Goal: Task Accomplishment & Management: Manage account settings

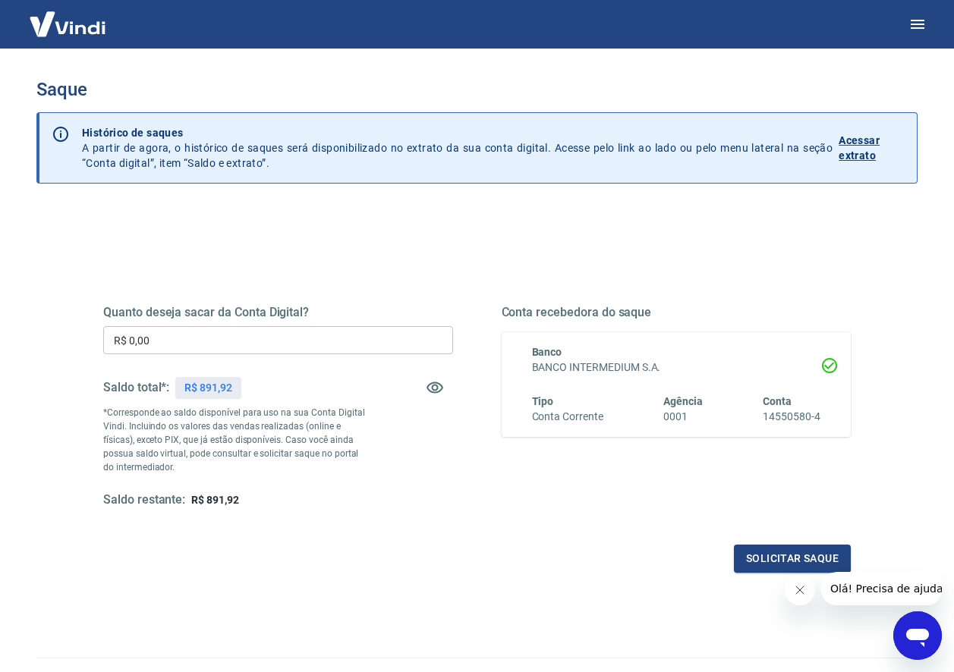
click at [863, 152] on p "Acessar extrato" at bounding box center [871, 148] width 66 height 30
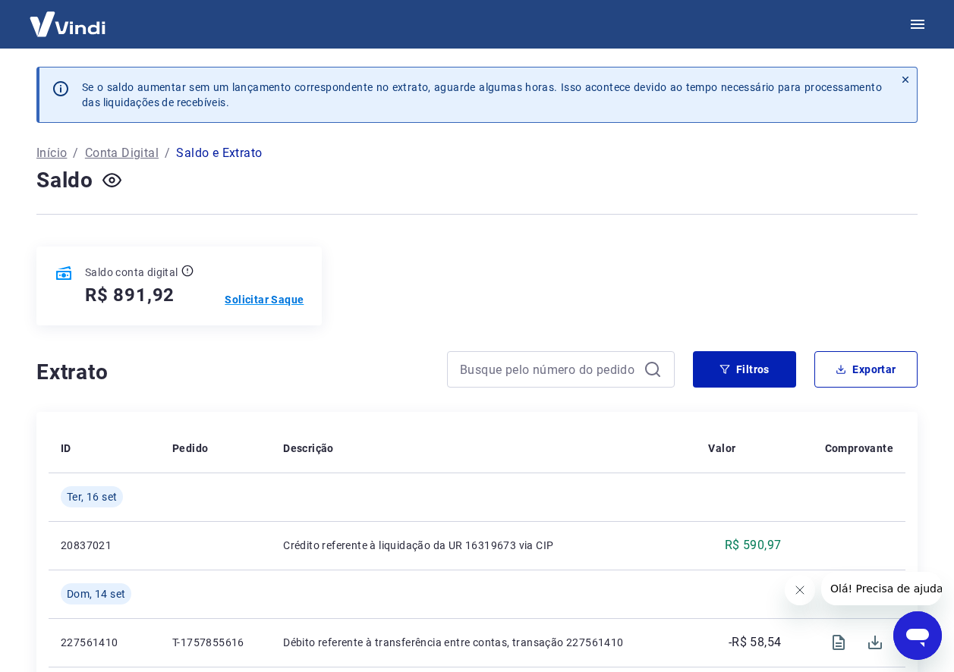
click at [255, 301] on p "Solicitar Saque" at bounding box center [264, 299] width 79 height 15
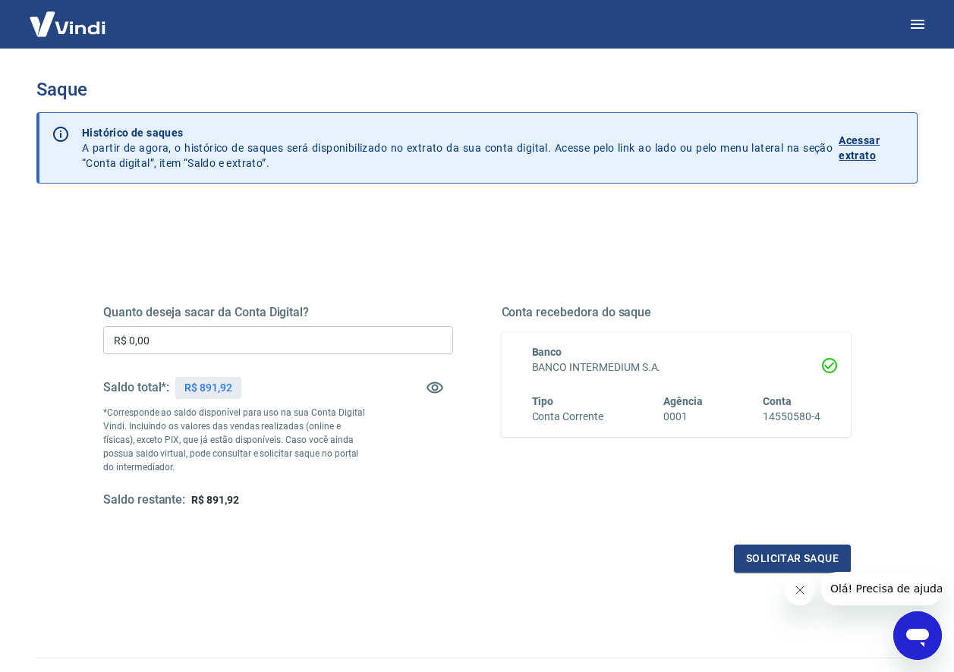
click at [233, 343] on input "R$ 0,00" at bounding box center [278, 340] width 350 height 28
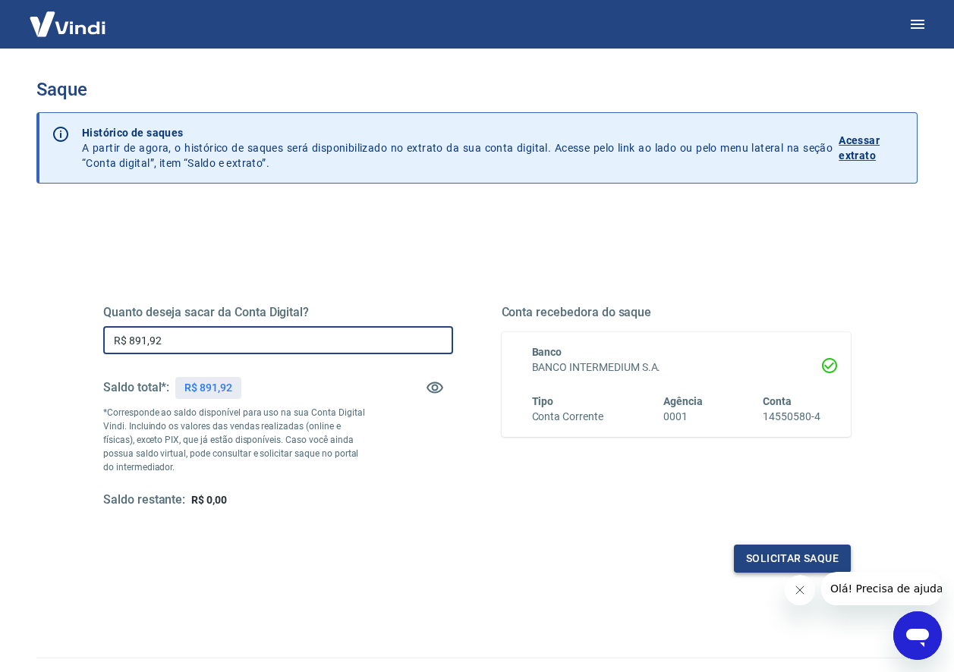
type input "R$ 891,92"
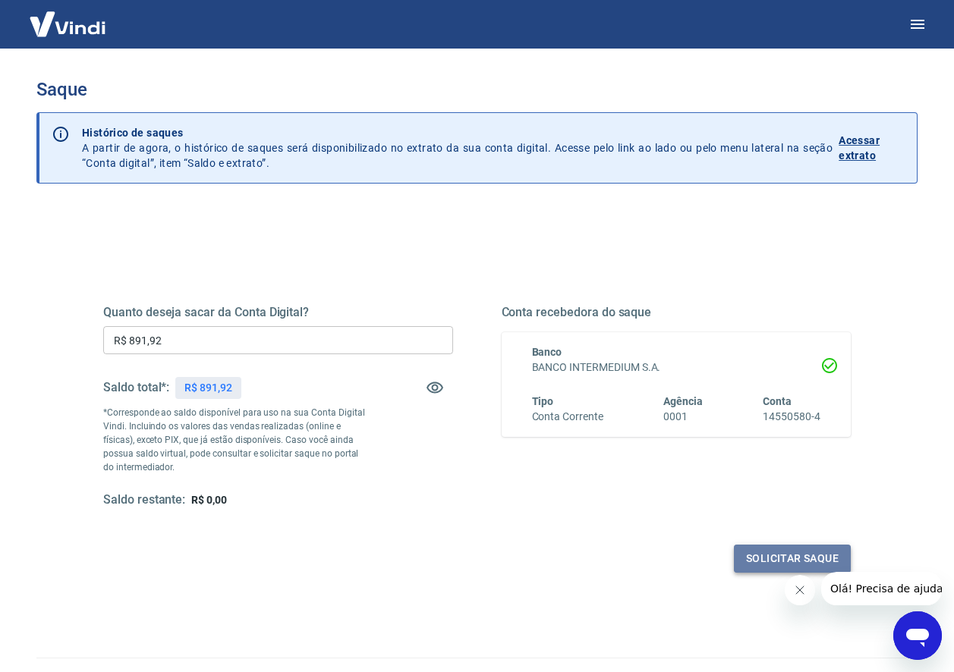
click at [807, 558] on button "Solicitar saque" at bounding box center [792, 559] width 117 height 28
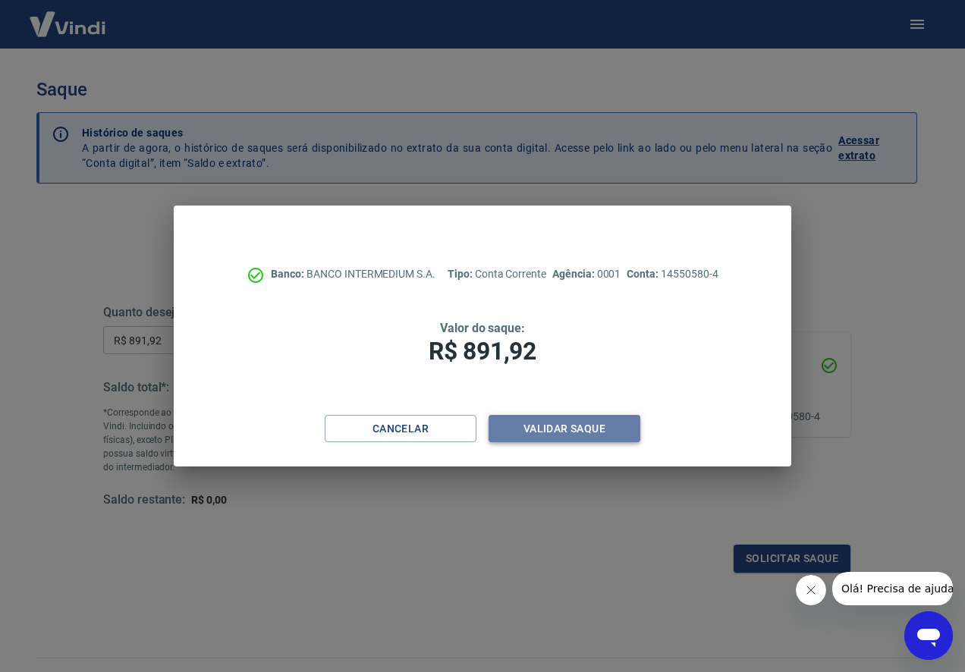
click at [567, 426] on button "Validar saque" at bounding box center [565, 429] width 152 height 28
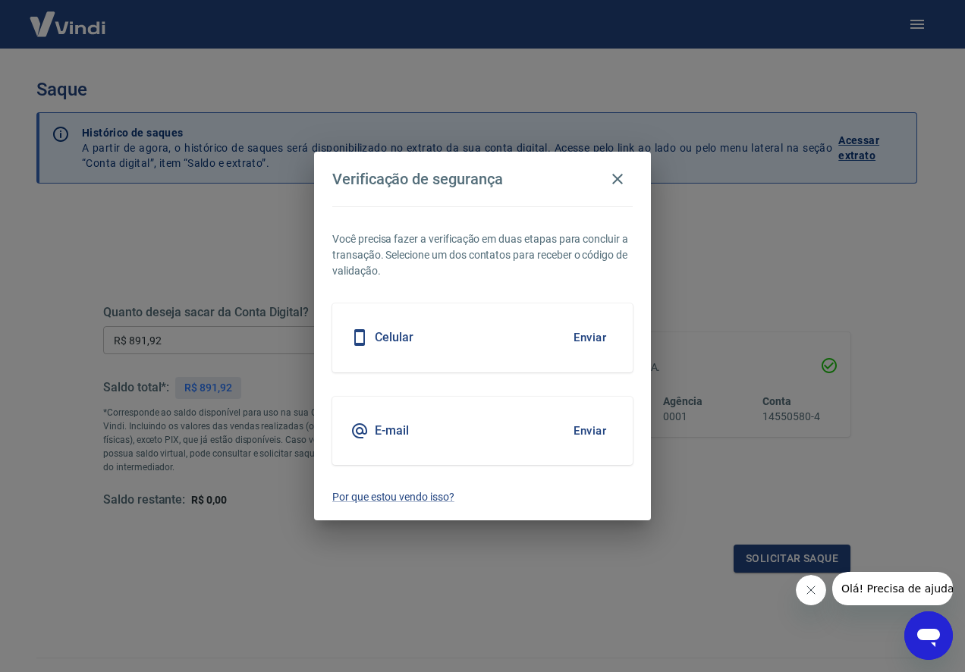
click at [596, 337] on button "Enviar" at bounding box center [589, 338] width 49 height 32
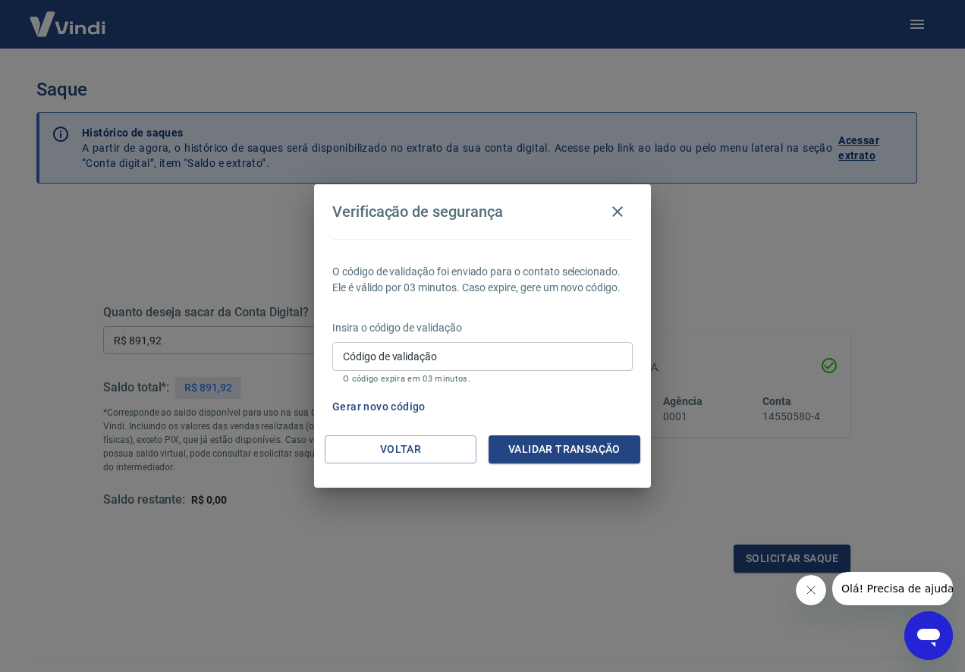
click at [574, 355] on input "Código de validação" at bounding box center [482, 356] width 300 height 28
click at [369, 404] on button "Gerar novo código" at bounding box center [378, 407] width 105 height 28
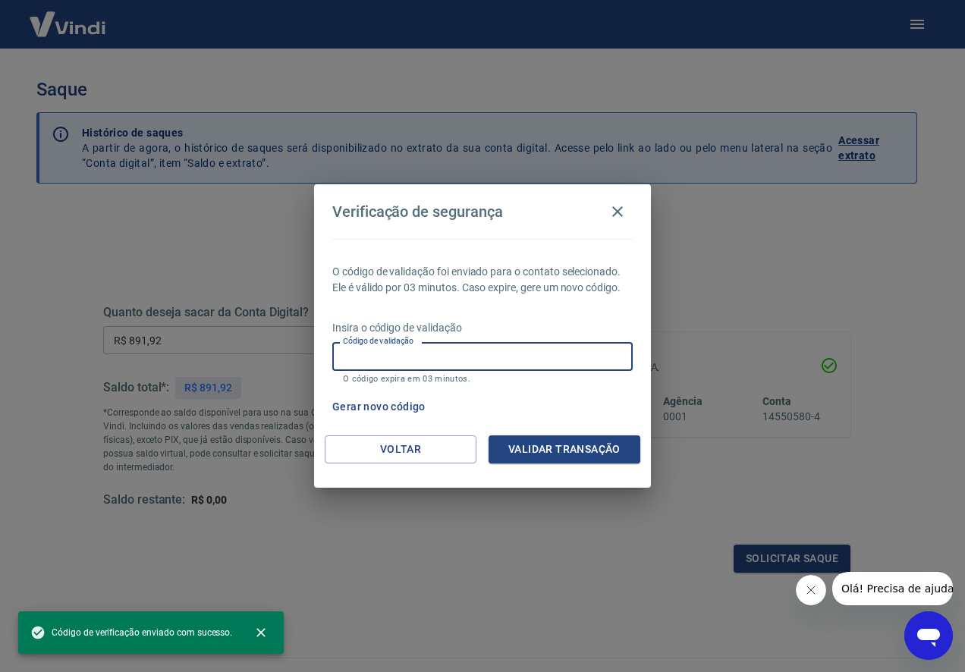
click at [435, 353] on input "Código de validação" at bounding box center [482, 356] width 300 height 28
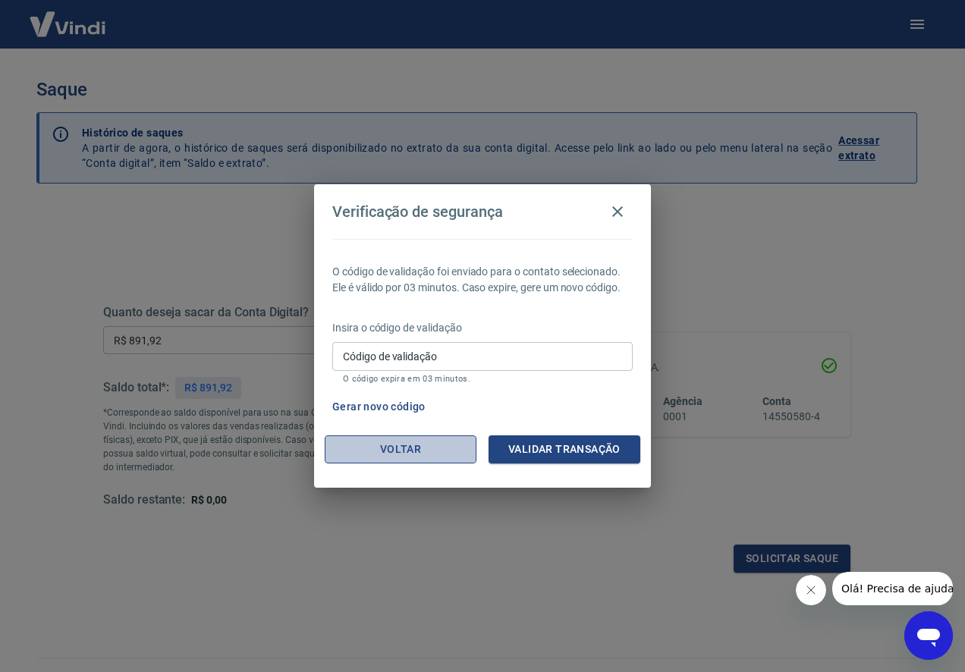
click at [429, 455] on button "Voltar" at bounding box center [401, 449] width 152 height 28
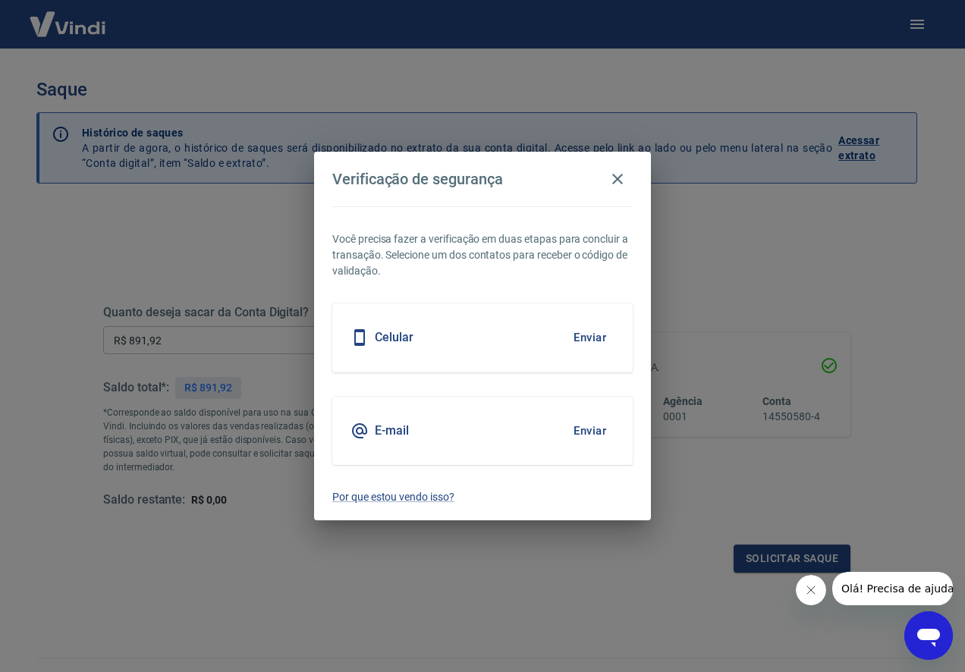
click at [596, 335] on button "Enviar" at bounding box center [589, 338] width 49 height 32
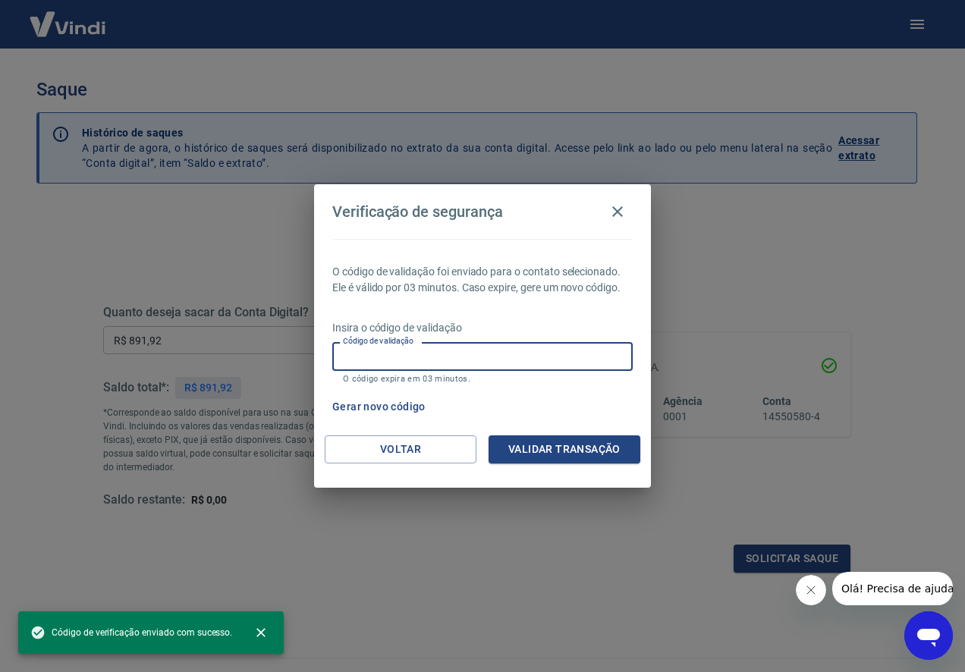
click at [547, 362] on input "Código de validação" at bounding box center [482, 356] width 300 height 28
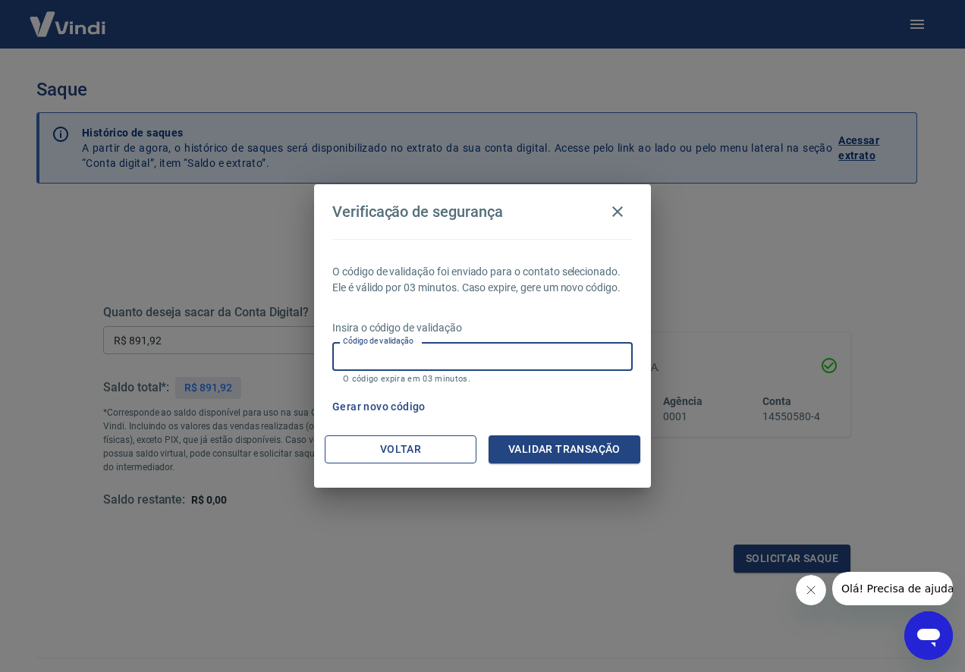
click at [417, 451] on button "Voltar" at bounding box center [401, 449] width 152 height 28
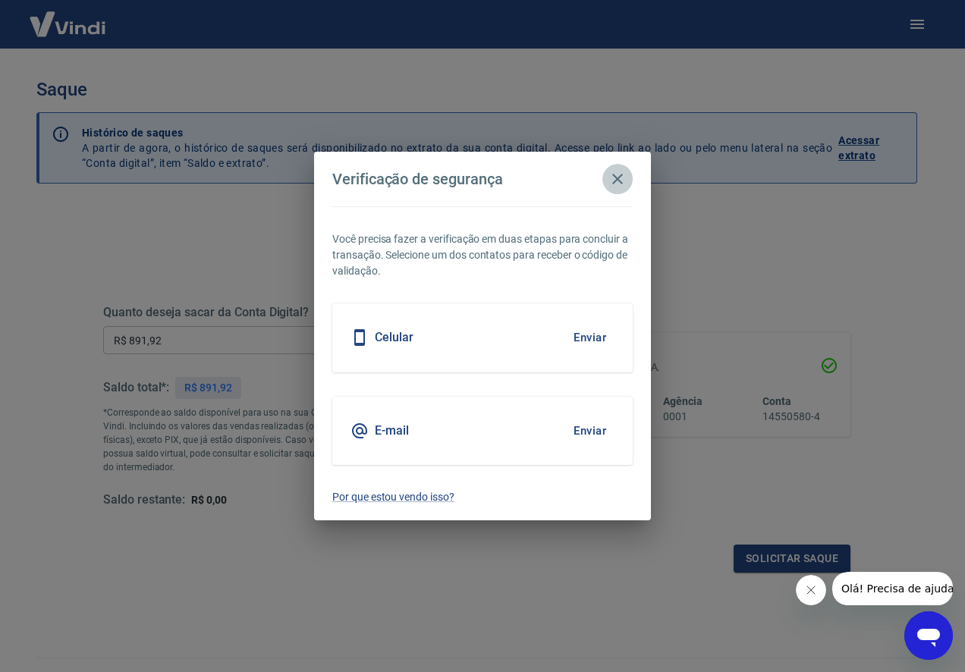
click at [618, 176] on icon "button" at bounding box center [617, 179] width 18 height 18
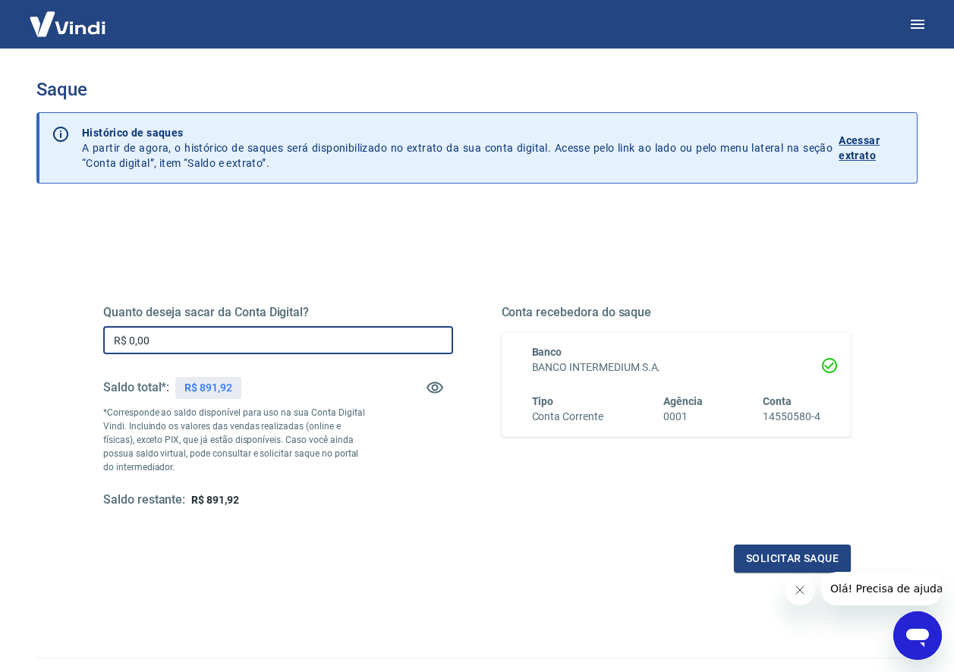
click at [193, 337] on input "R$ 0,00" at bounding box center [278, 340] width 350 height 28
type input "R$ 891,92"
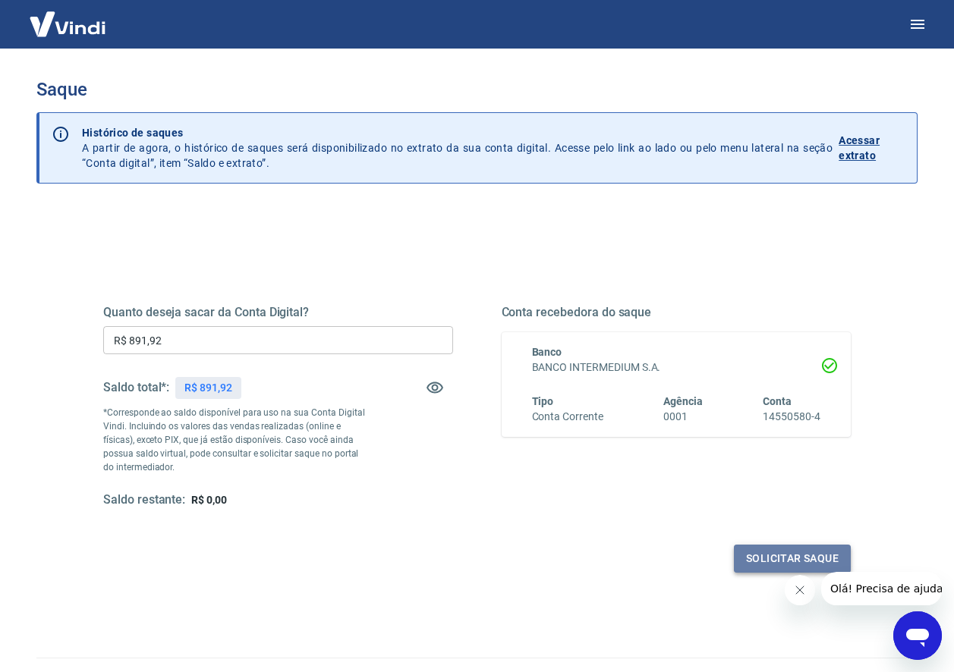
click at [787, 555] on button "Solicitar saque" at bounding box center [792, 559] width 117 height 28
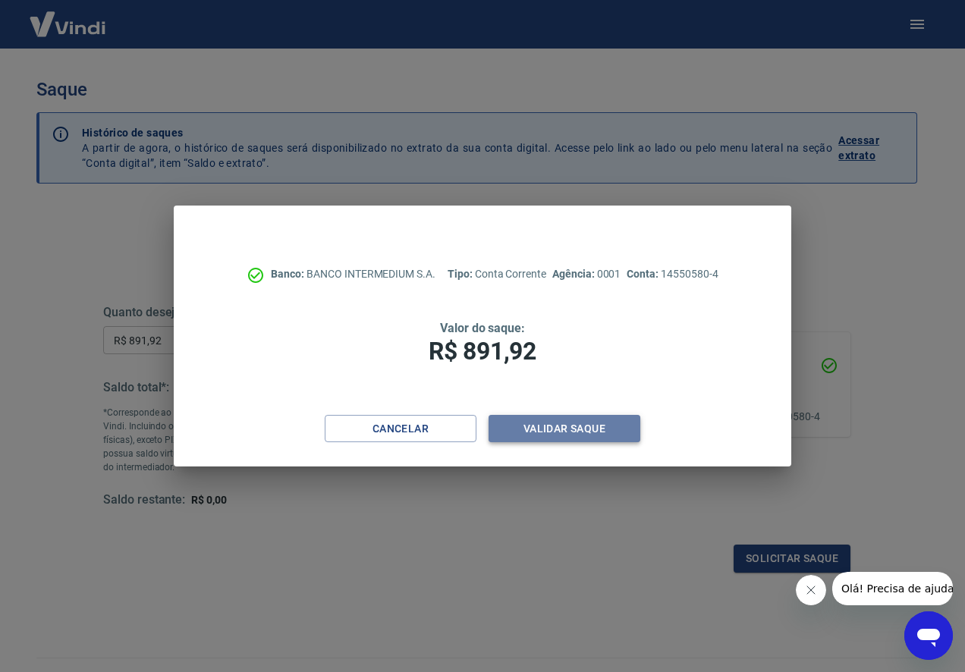
click at [557, 426] on button "Validar saque" at bounding box center [565, 429] width 152 height 28
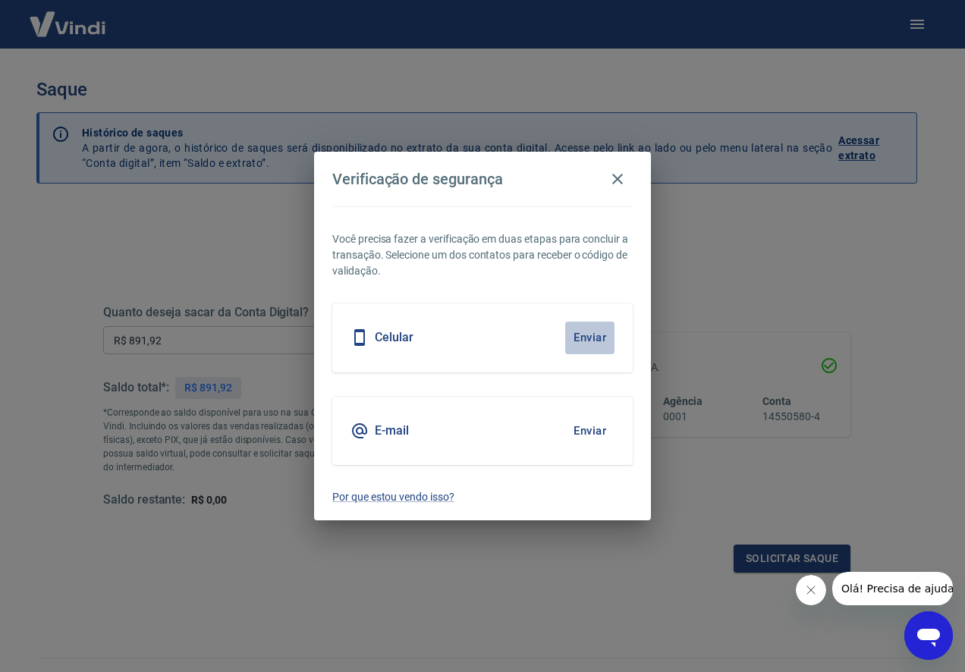
click at [588, 335] on button "Enviar" at bounding box center [589, 338] width 49 height 32
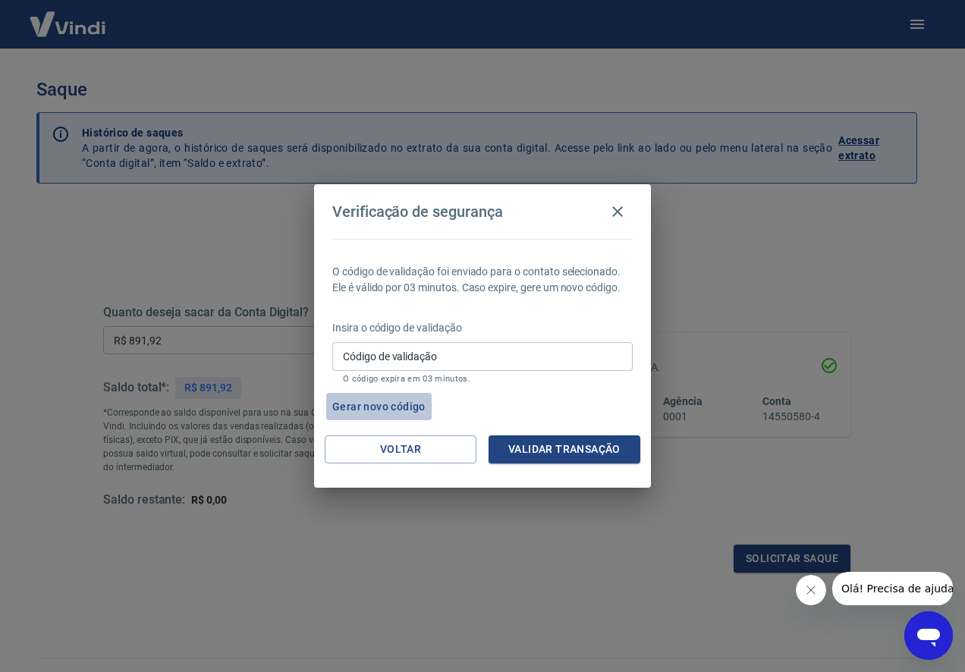
click at [403, 407] on button "Gerar novo código" at bounding box center [378, 407] width 105 height 28
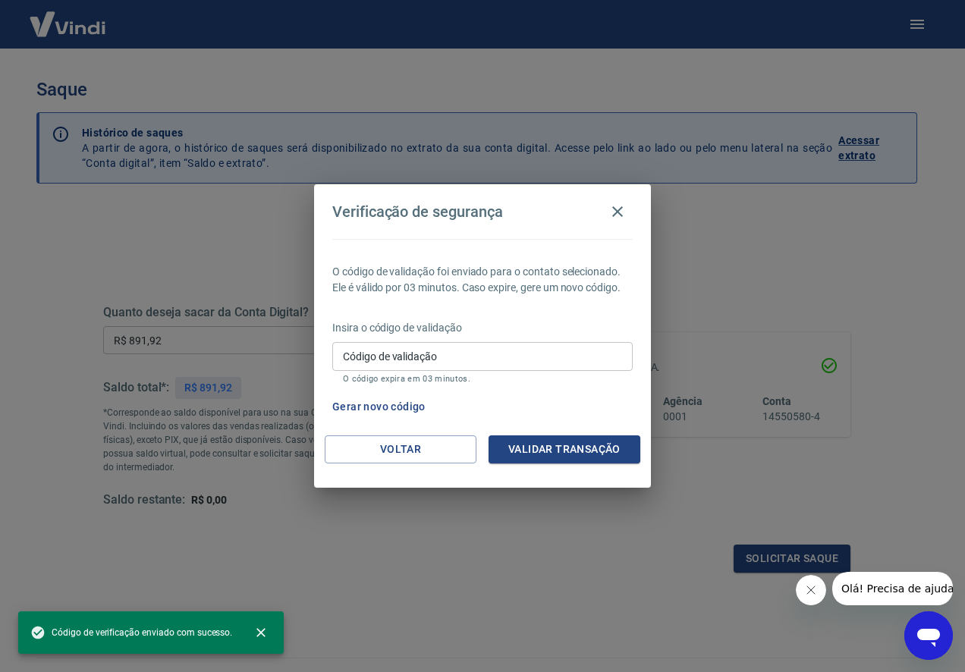
click at [511, 357] on input "Código de validação" at bounding box center [482, 356] width 300 height 28
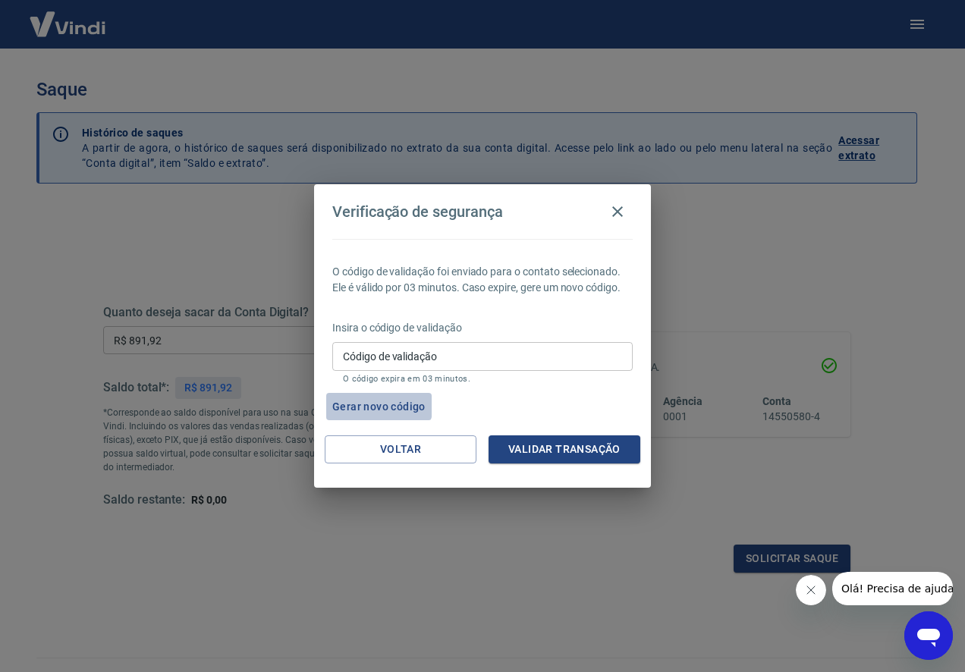
click at [363, 403] on button "Gerar novo código" at bounding box center [378, 407] width 105 height 28
click at [411, 445] on button "Voltar" at bounding box center [401, 449] width 152 height 28
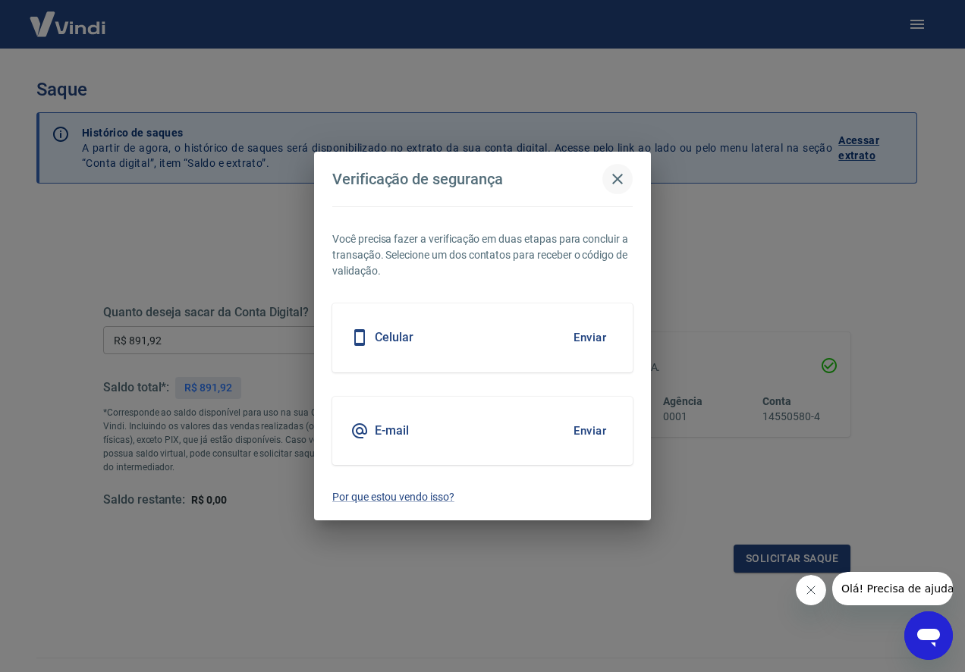
click at [618, 176] on icon "button" at bounding box center [617, 179] width 18 height 18
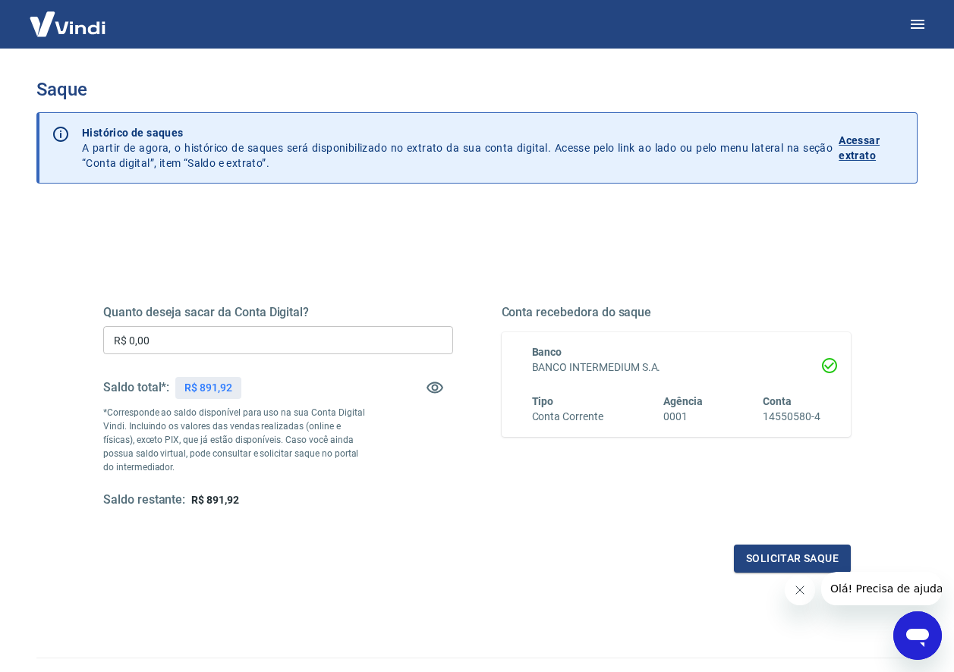
click at [187, 334] on input "R$ 0,00" at bounding box center [278, 340] width 350 height 28
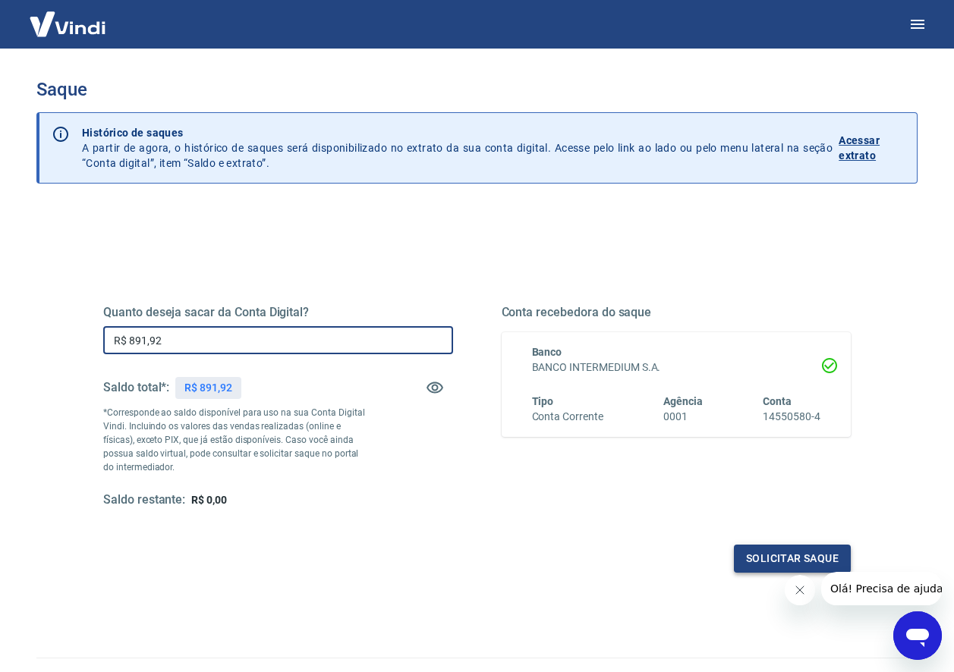
type input "R$ 891,92"
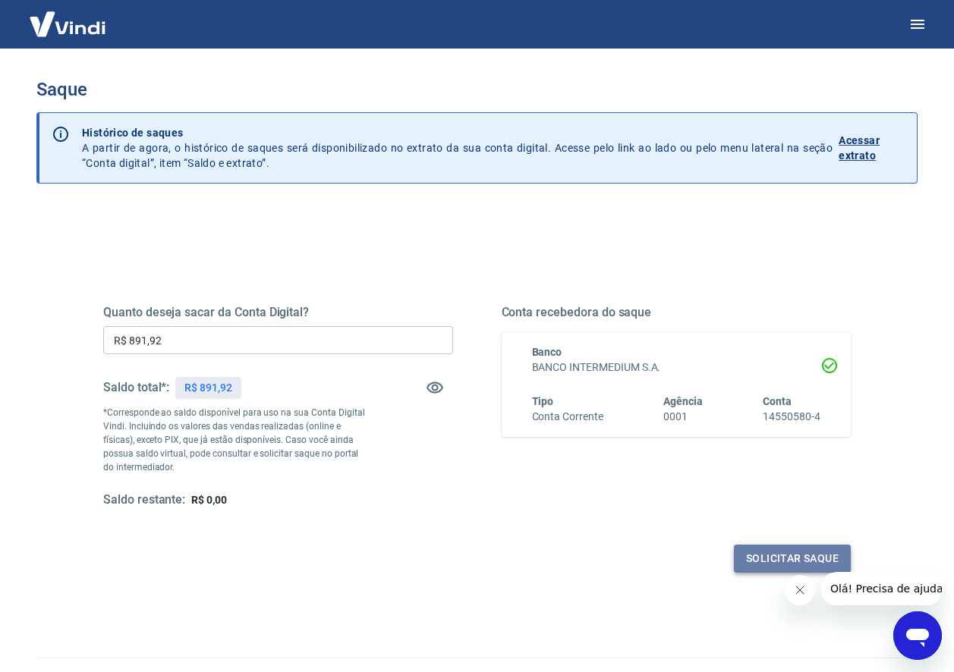
click at [760, 552] on button "Solicitar saque" at bounding box center [792, 559] width 117 height 28
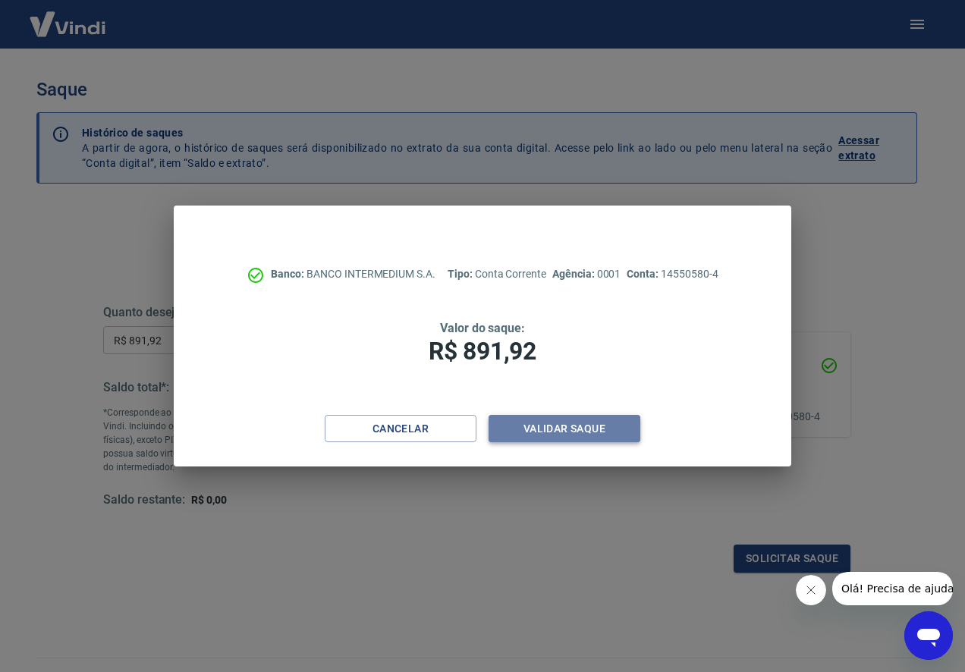
click at [542, 424] on button "Validar saque" at bounding box center [565, 429] width 152 height 28
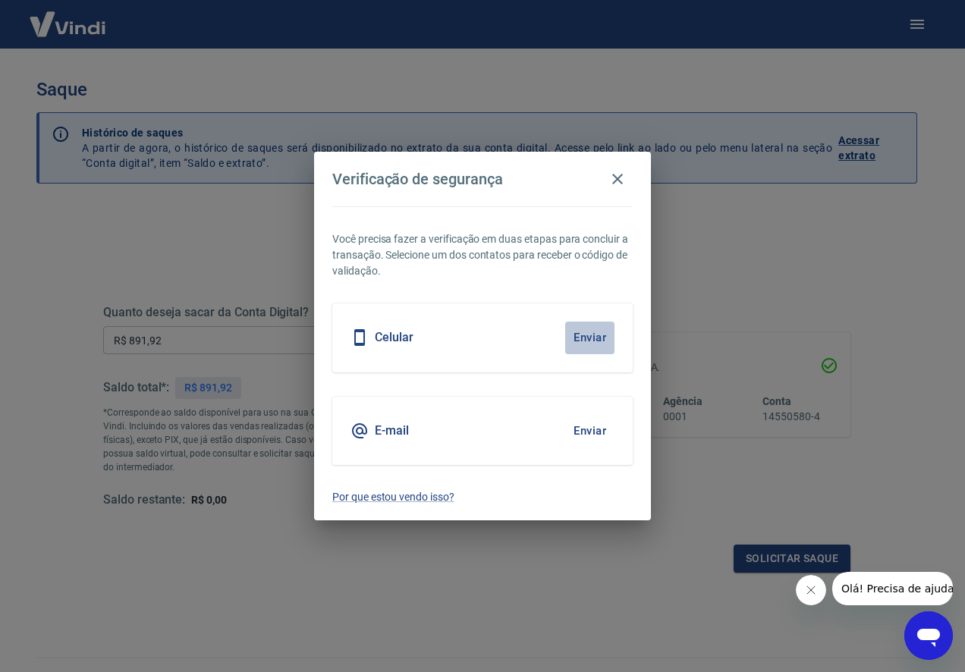
click at [586, 336] on button "Enviar" at bounding box center [589, 338] width 49 height 32
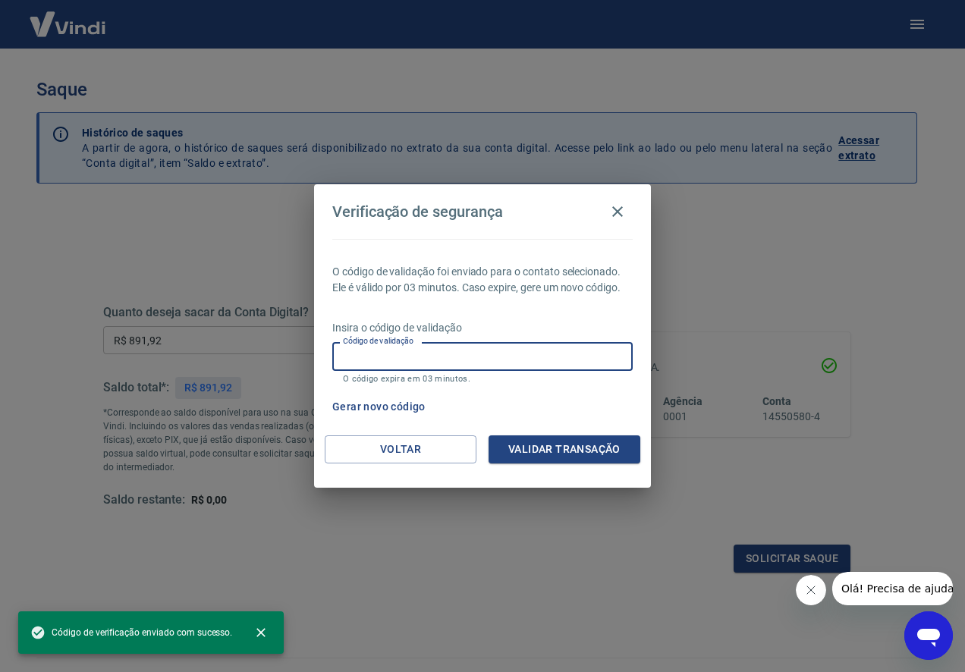
click at [530, 356] on input "Código de validação" at bounding box center [482, 356] width 300 height 28
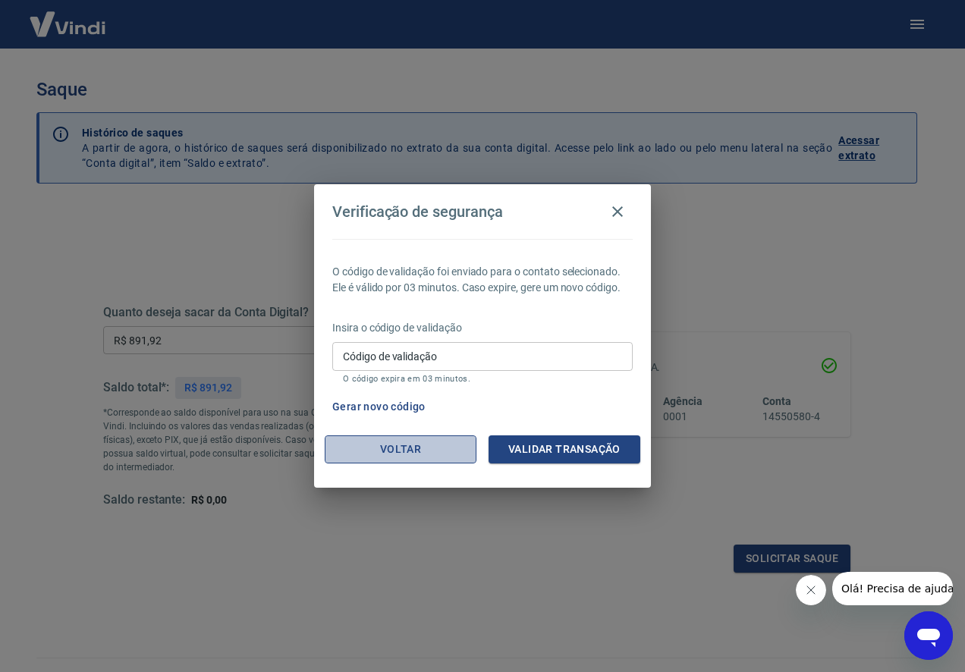
click at [369, 449] on button "Voltar" at bounding box center [401, 449] width 152 height 28
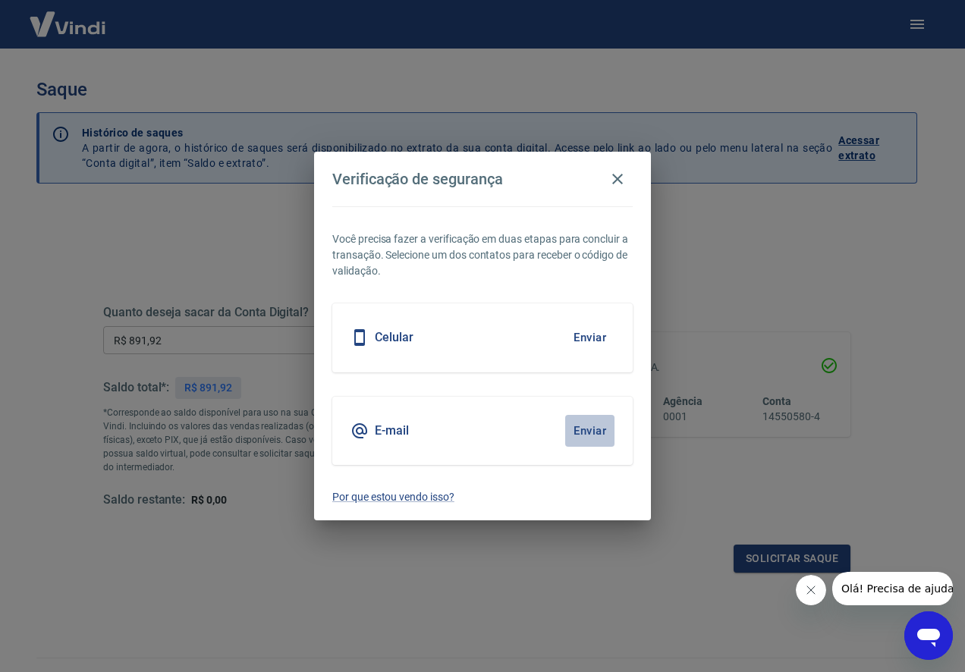
click at [586, 428] on button "Enviar" at bounding box center [589, 431] width 49 height 32
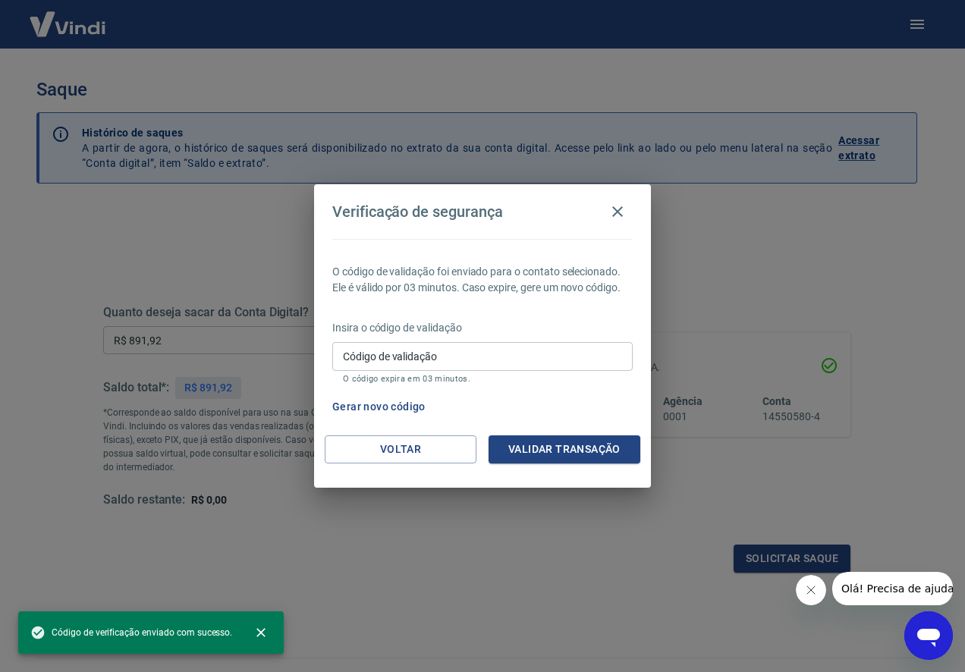
click at [445, 354] on input "Código de validação" at bounding box center [482, 356] width 300 height 28
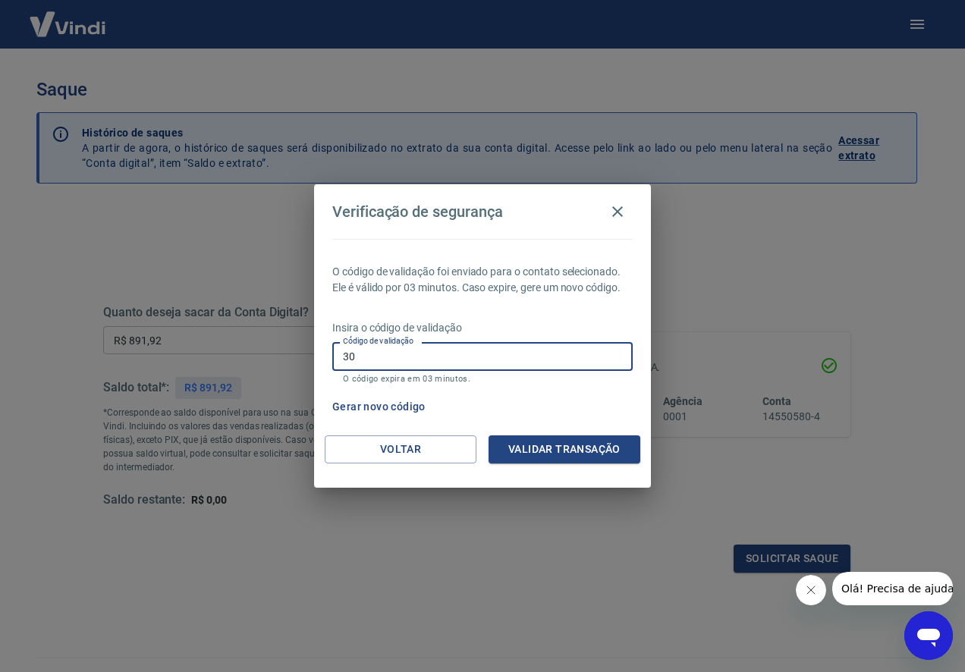
type input "3"
type input "304556"
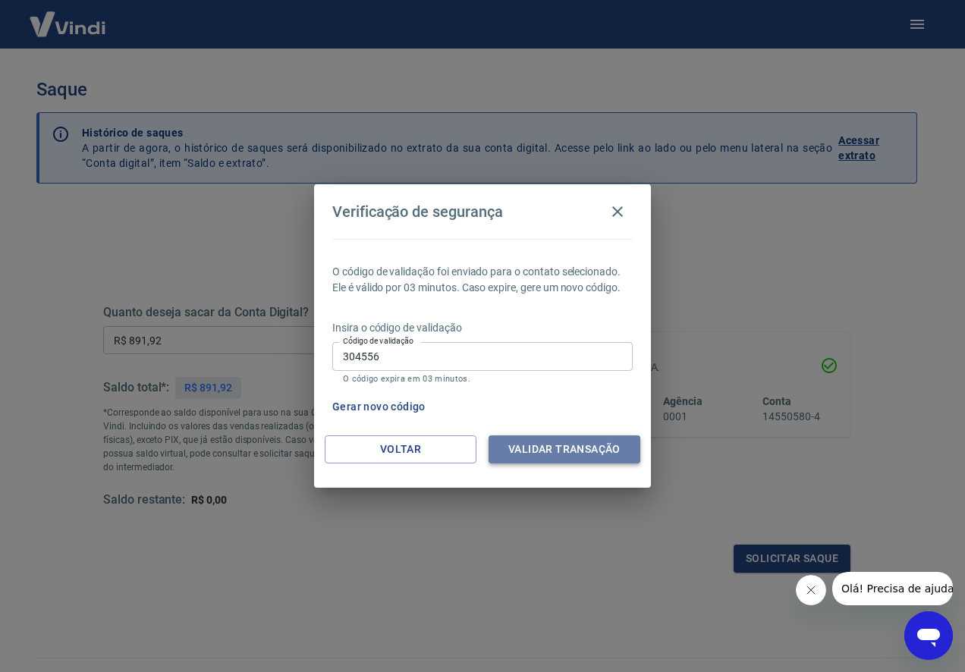
click at [557, 448] on button "Validar transação" at bounding box center [565, 449] width 152 height 28
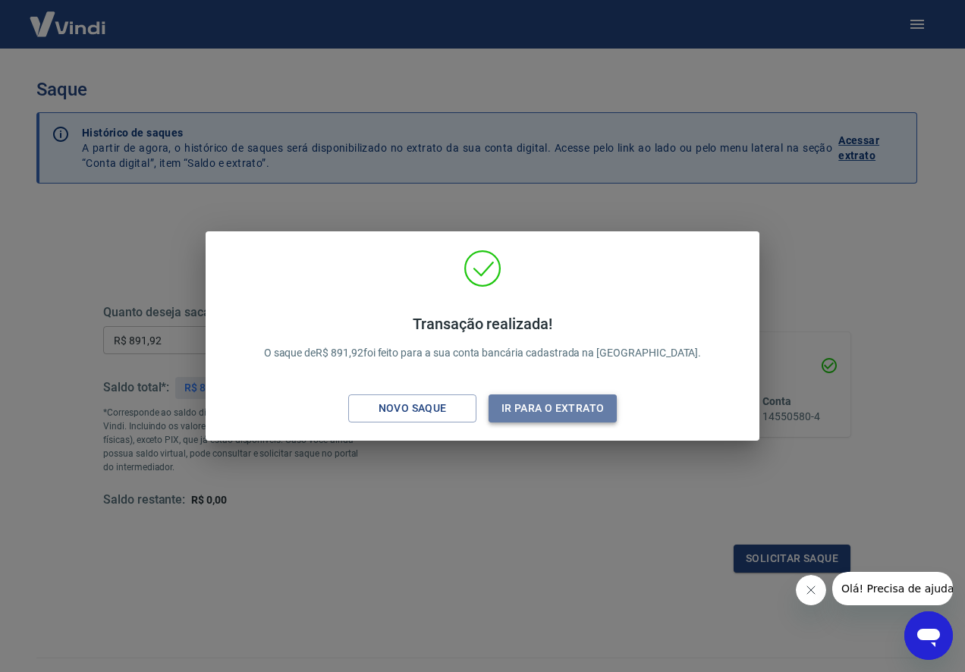
click at [566, 411] on button "Ir para o extrato" at bounding box center [553, 408] width 128 height 28
